Goal: Use online tool/utility: Use online tool/utility

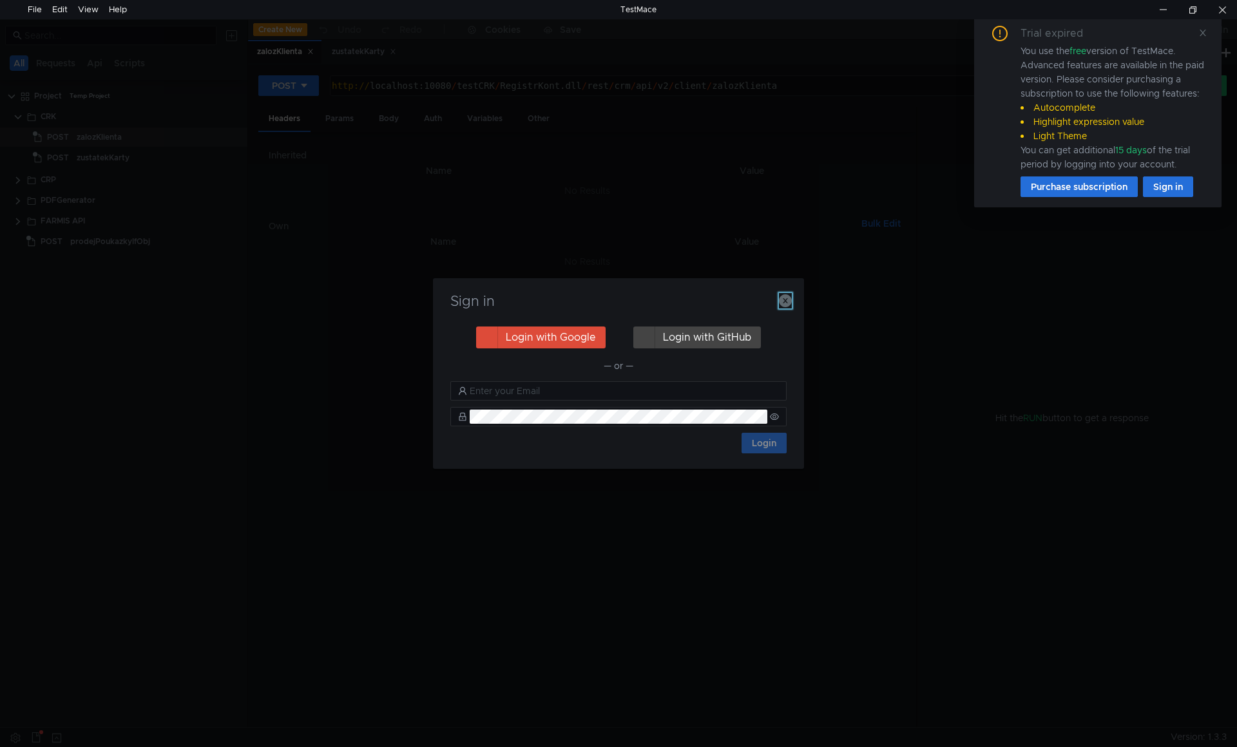
click at [788, 301] on icon "button" at bounding box center [785, 300] width 13 height 13
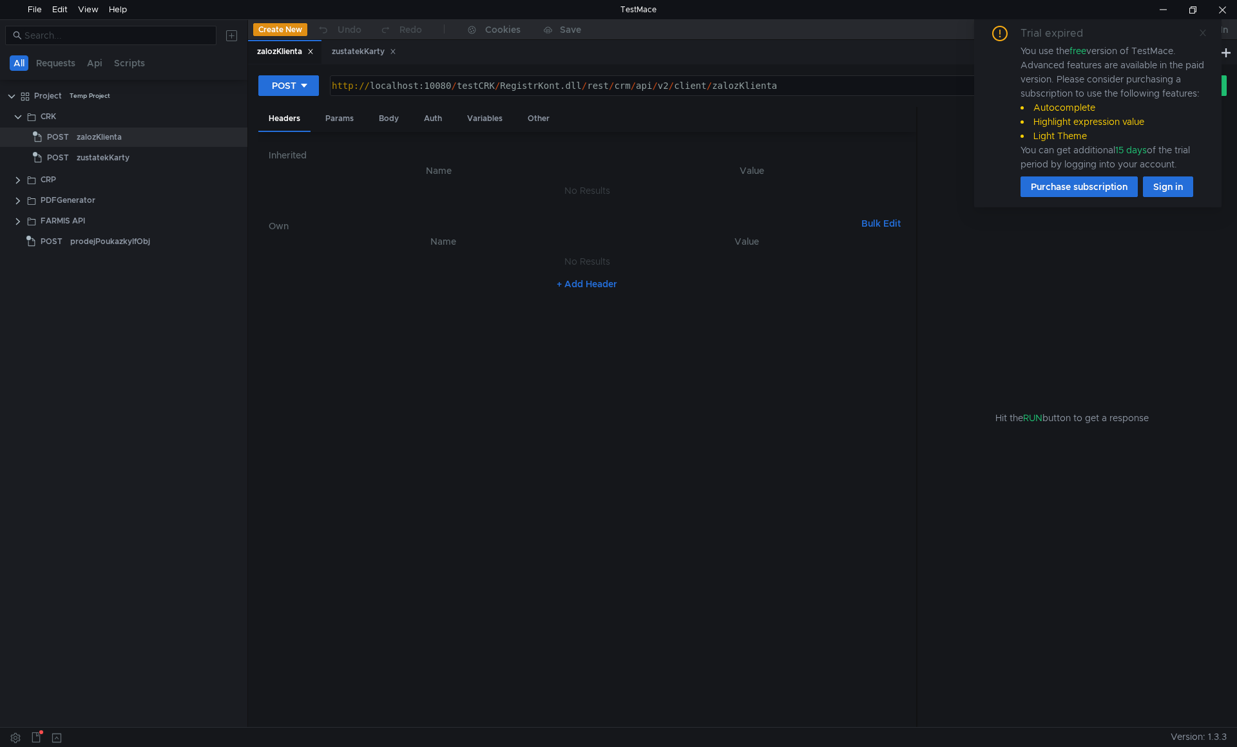
click at [1204, 33] on icon at bounding box center [1203, 33] width 6 height 6
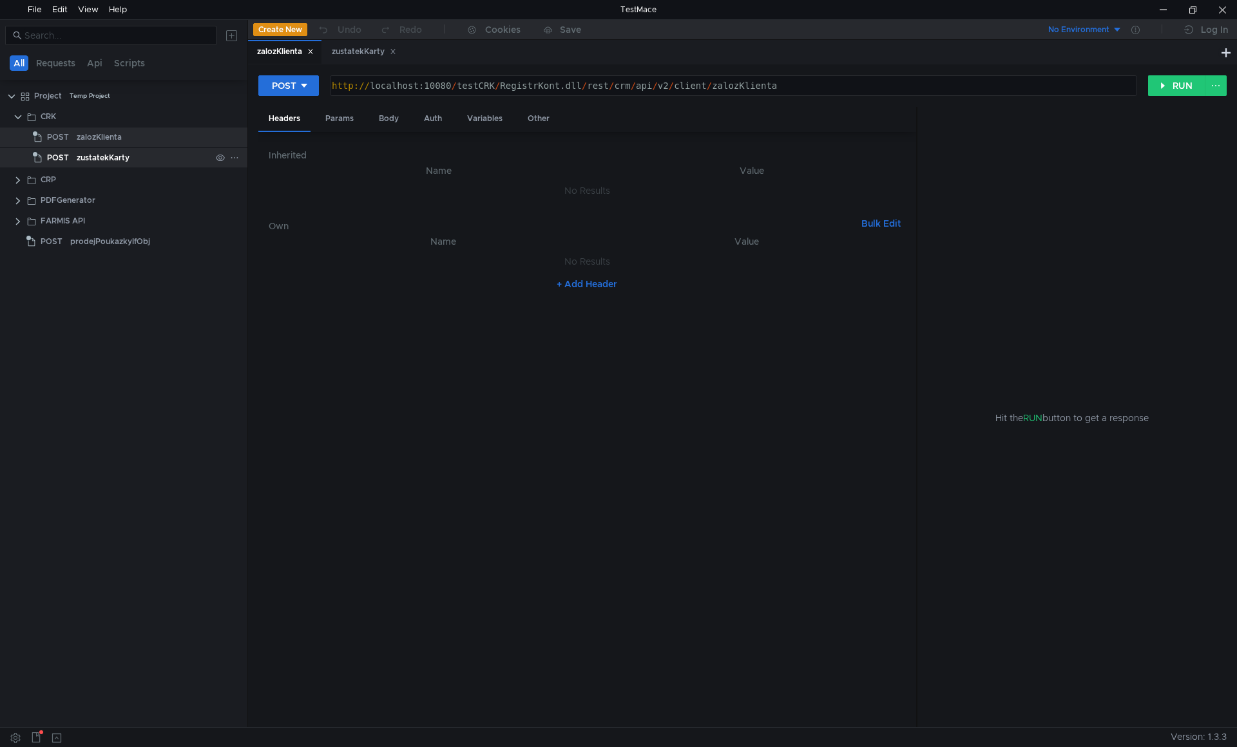
click at [114, 157] on div "zustatekKarty" at bounding box center [103, 157] width 53 height 19
click at [104, 155] on div "zustatekKarty" at bounding box center [103, 157] width 53 height 19
click at [392, 111] on div "Body" at bounding box center [389, 119] width 41 height 24
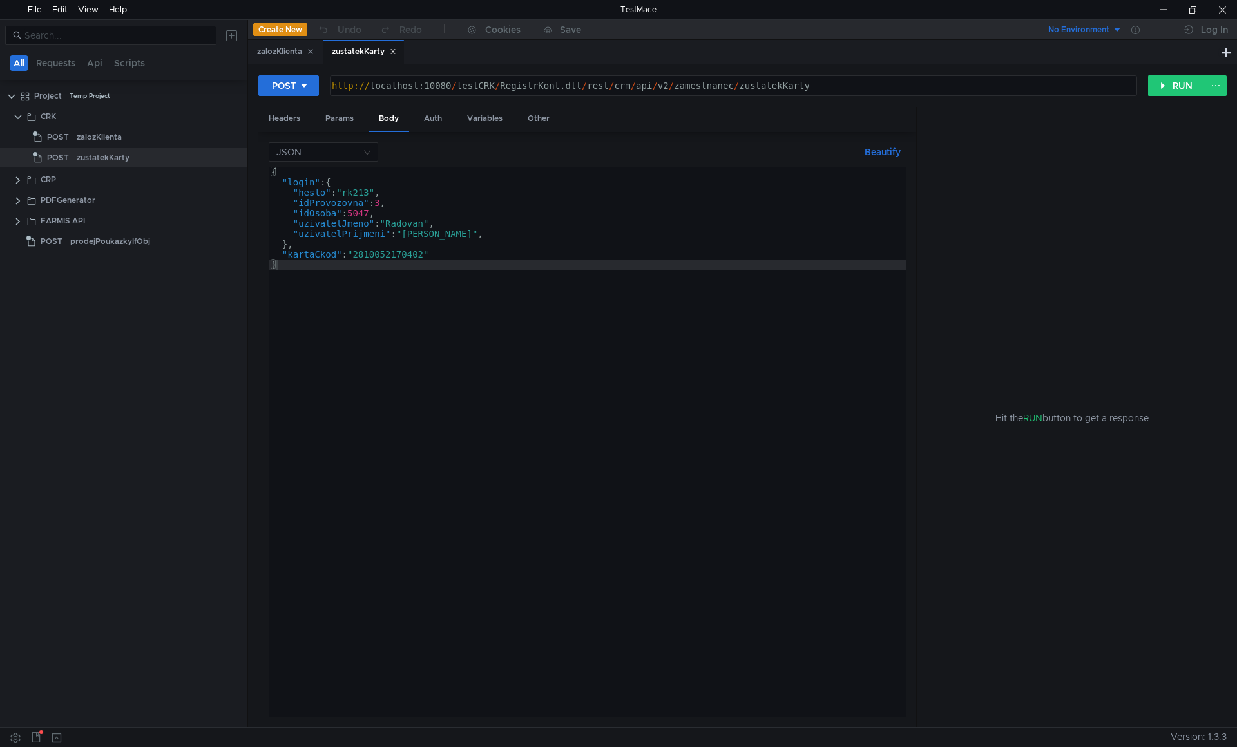
click at [503, 255] on div "{ "login" : { "heslo" : "rk213" , "idProvozovna" : 3 , "idOsoba" : 5047 , "uziv…" at bounding box center [587, 453] width 637 height 572
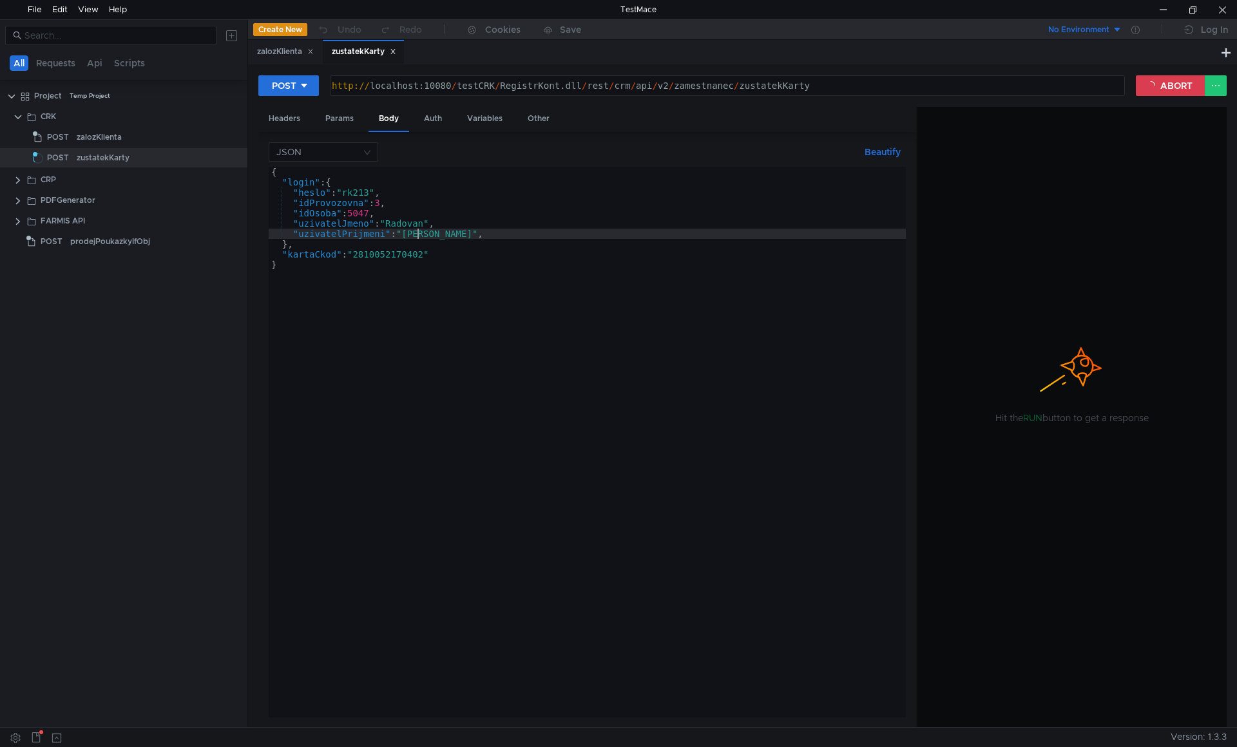
click at [419, 234] on div "{ "login" : { "heslo" : "rk213" , "idProvozovna" : 3 , "idOsoba" : 5047 , "uziv…" at bounding box center [587, 453] width 637 height 572
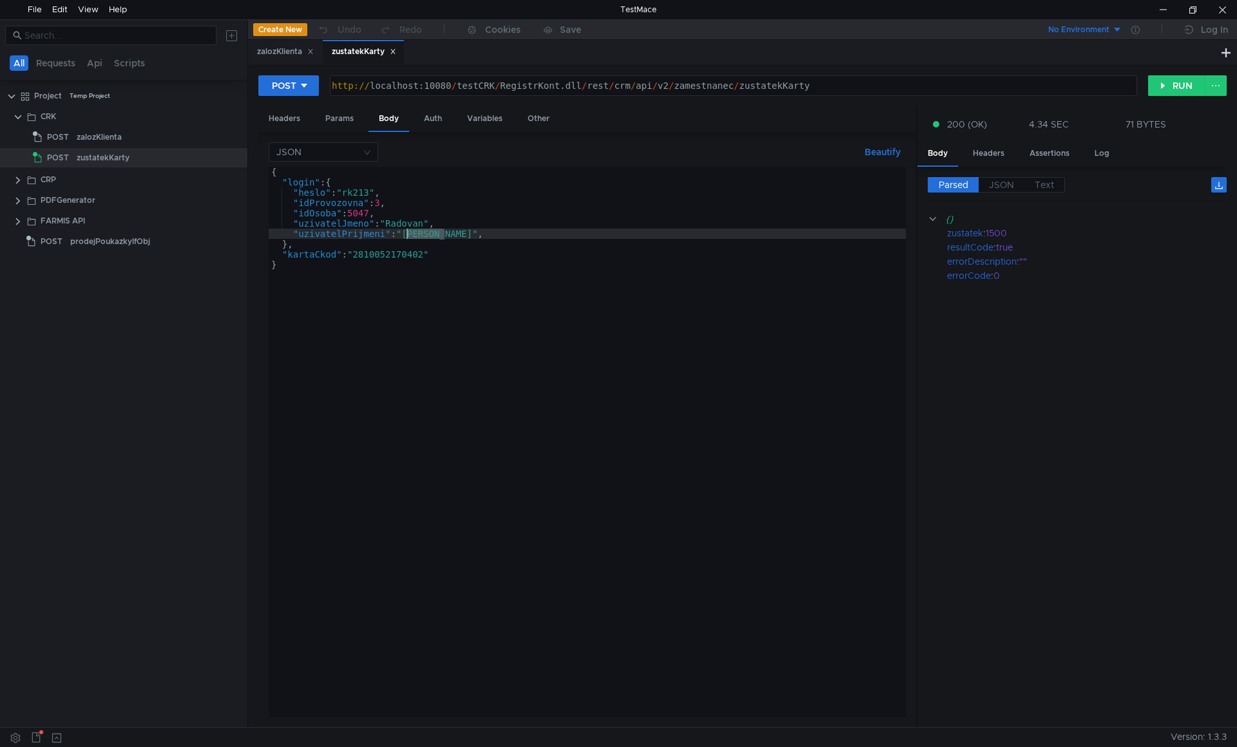
click at [345, 233] on div "{ "login" : { "heslo" : "rk213" , "idProvozovna" : 3 , "idOsoba" : 5047 , "uziv…" at bounding box center [587, 453] width 637 height 572
click at [361, 260] on div "{ "login" : { "heslo" : "rk213" , "idProvozovna" : 3 , "idOsoba" : 5047 , "uziv…" at bounding box center [587, 453] width 637 height 572
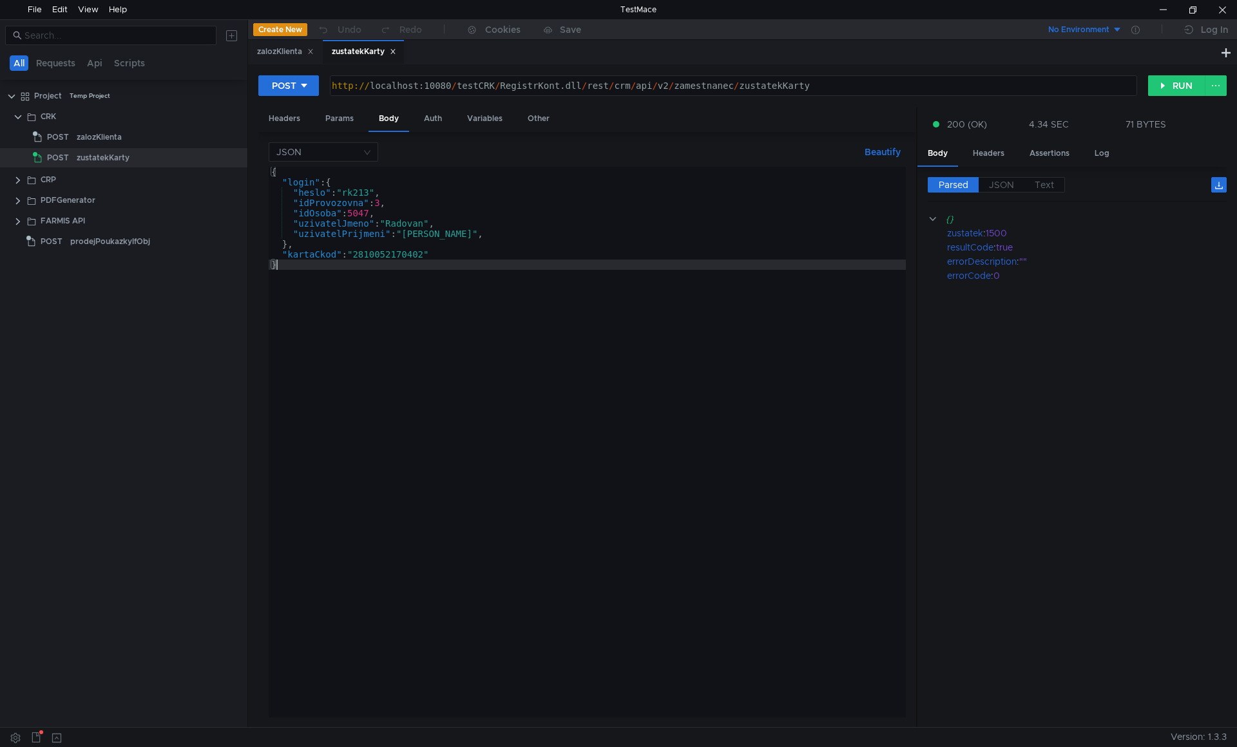
click at [361, 260] on div "{ "login" : { "heslo" : "rk213" , "idProvozovna" : 3 , "idOsoba" : 5047 , "uziv…" at bounding box center [587, 453] width 637 height 572
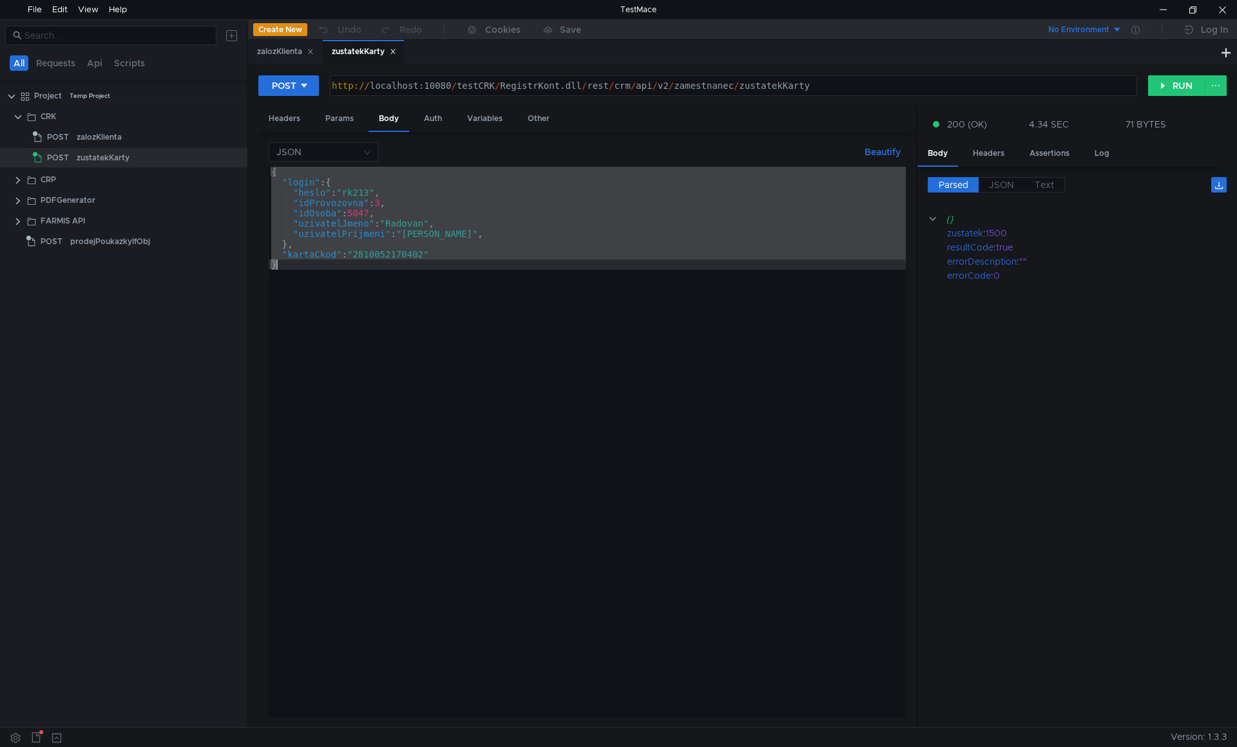
click at [378, 247] on div "{ "login" : { "heslo" : "rk213" , "idProvozovna" : 3 , "idOsoba" : 5047 , "uziv…" at bounding box center [587, 442] width 637 height 551
click at [378, 247] on div "{ "login" : { "heslo" : "rk213" , "idProvozovna" : 3 , "idOsoba" : 5047 , "uziv…" at bounding box center [587, 453] width 637 height 572
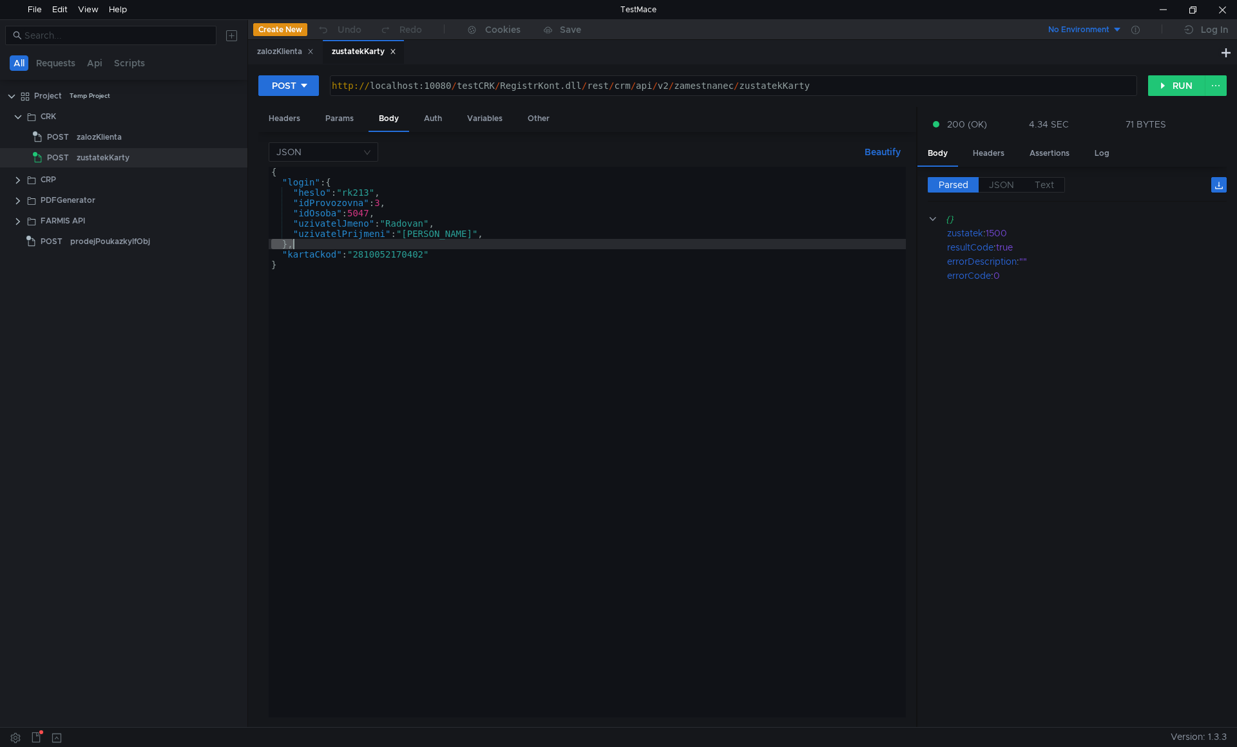
click at [360, 281] on div "{ "login" : { "heslo" : "rk213" , "idProvozovna" : 3 , "idOsoba" : 5047 , "uziv…" at bounding box center [587, 453] width 637 height 572
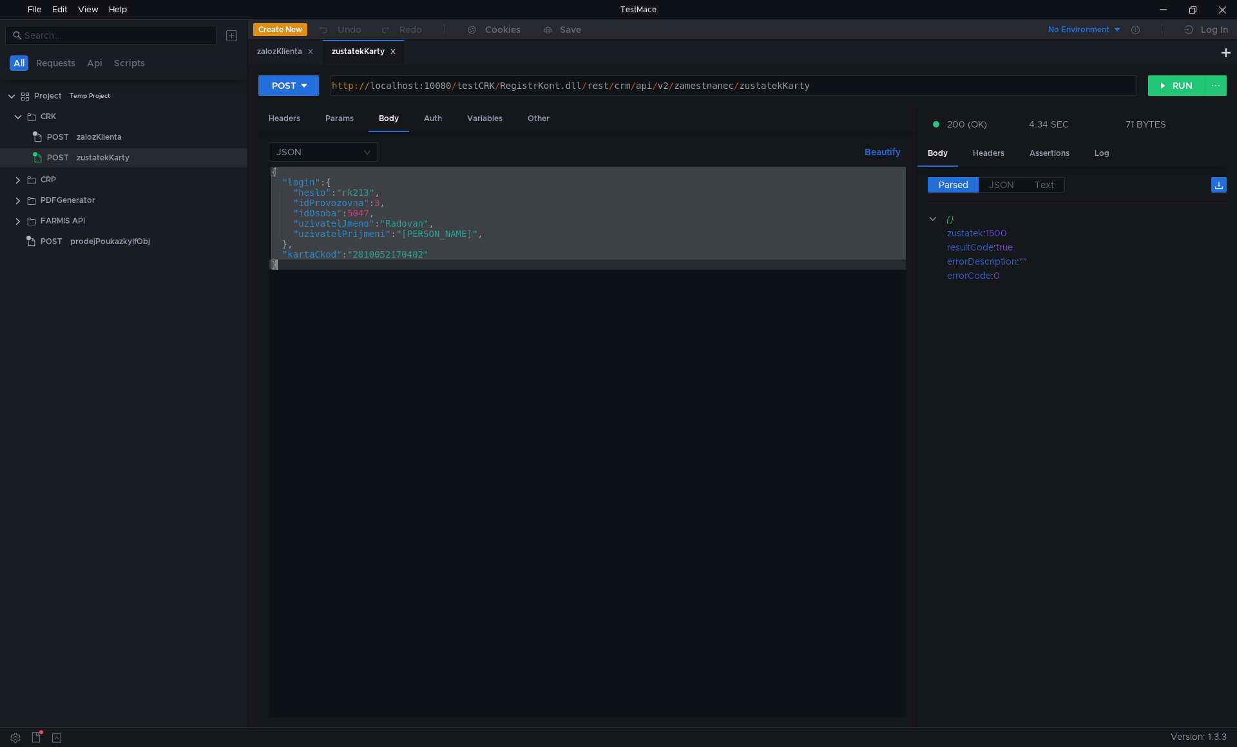
click at [360, 281] on div "{ "login" : { "heslo" : "rk213" , "idProvozovna" : 3 , "idOsoba" : 5047 , "uziv…" at bounding box center [587, 453] width 637 height 572
click at [385, 274] on div "{ "login" : { "heslo" : "rk213" , "idProvozovna" : 3 , "idOsoba" : 5047 , "uziv…" at bounding box center [587, 442] width 637 height 551
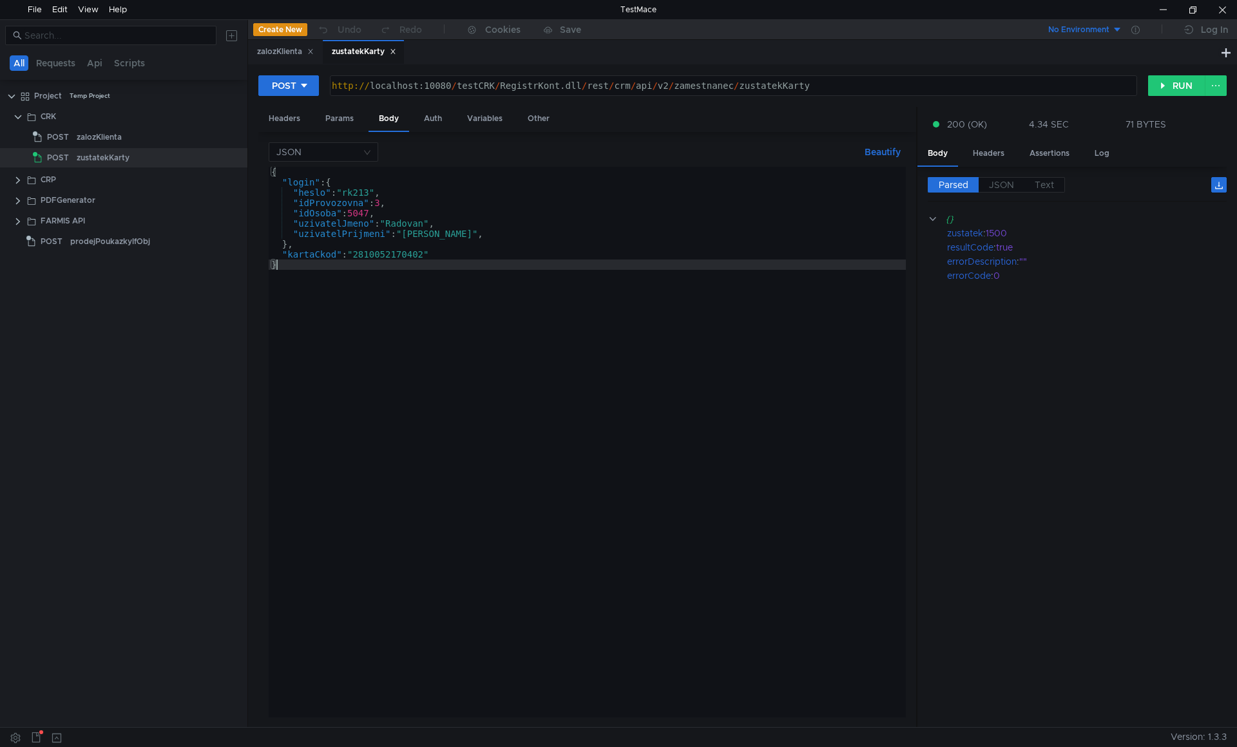
click at [374, 282] on div "{ "login" : { "heslo" : "rk213" , "idProvozovna" : 3 , "idOsoba" : 5047 , "uziv…" at bounding box center [587, 453] width 637 height 572
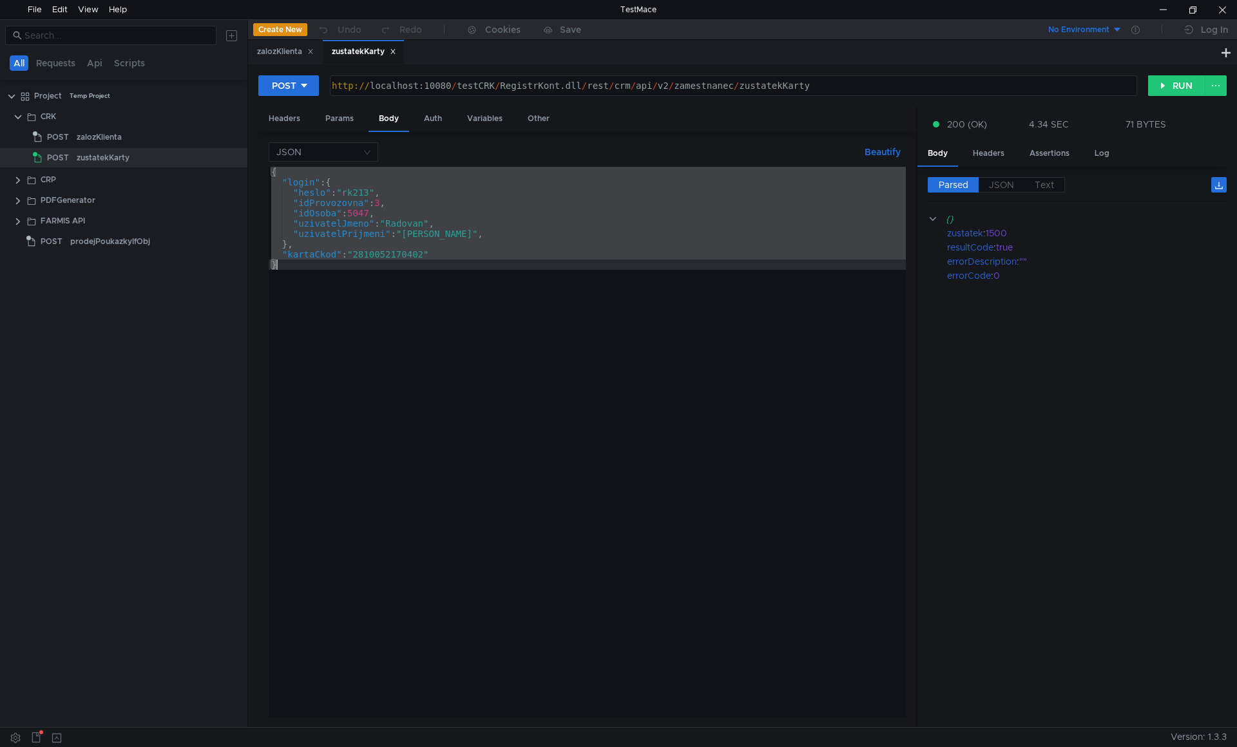
click at [374, 282] on div "{ "login" : { "heslo" : "rk213" , "idProvozovna" : 3 , "idOsoba" : 5047 , "uziv…" at bounding box center [587, 453] width 637 height 572
click at [366, 304] on div "{ "login" : { "heslo" : "rk213" , "idProvozovna" : 3 , "idOsoba" : 5047 , "uziv…" at bounding box center [587, 442] width 637 height 551
type textarea "}"
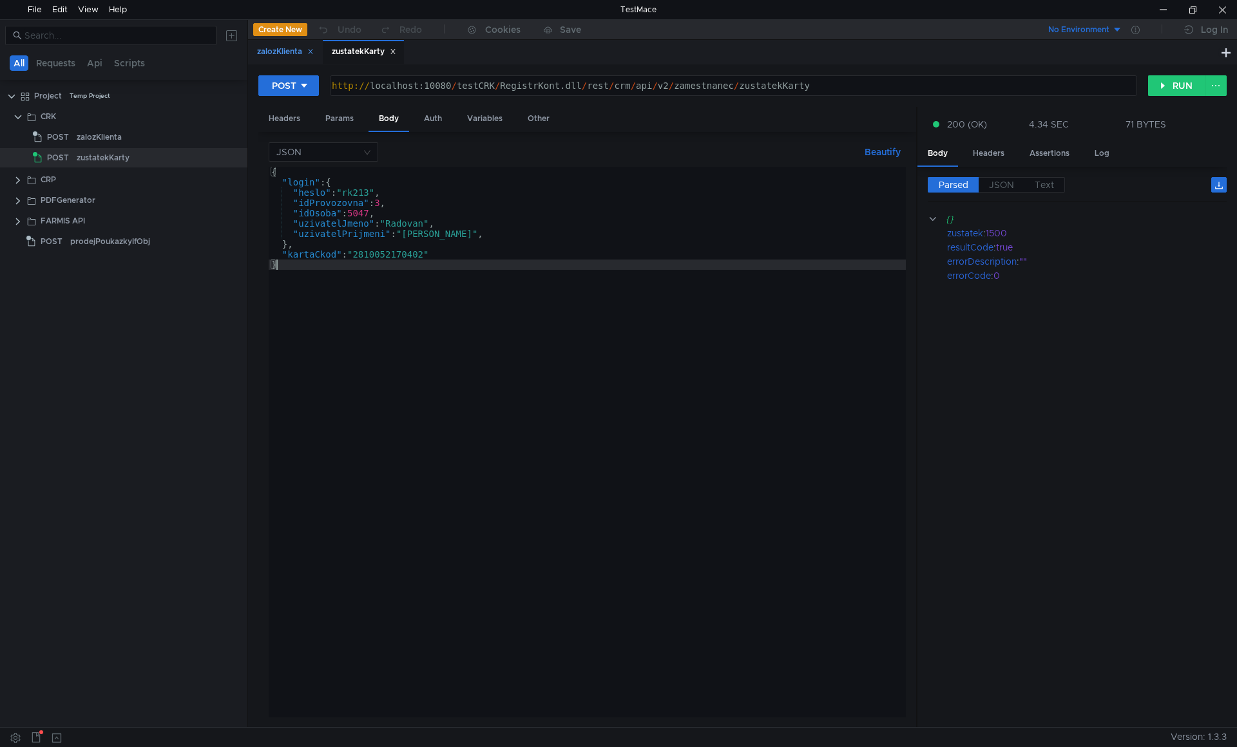
click at [289, 53] on div "zalozKlienta" at bounding box center [285, 52] width 57 height 14
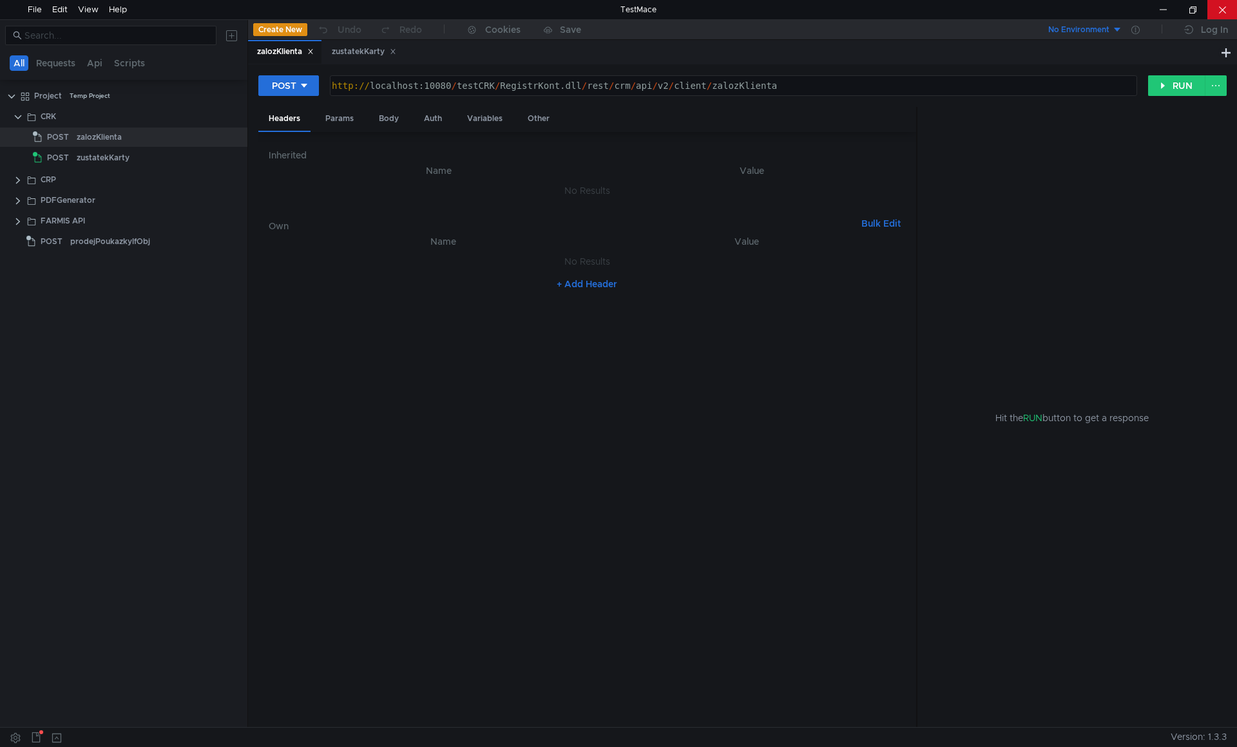
click at [1220, 7] on div at bounding box center [1223, 9] width 30 height 19
